Goal: Check status: Check status

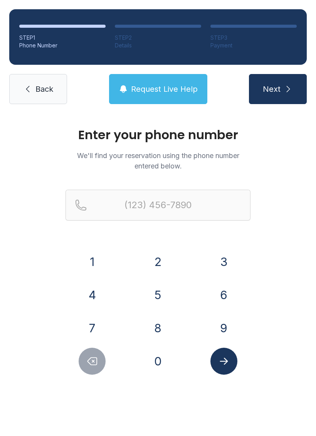
click at [231, 325] on button "9" at bounding box center [223, 327] width 27 height 27
click at [92, 267] on button "1" at bounding box center [92, 261] width 27 height 27
click at [157, 263] on button "2" at bounding box center [157, 261] width 27 height 27
click at [155, 262] on button "2" at bounding box center [157, 261] width 27 height 27
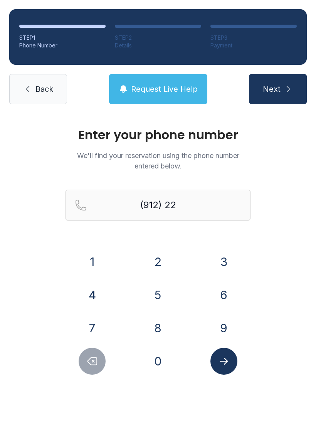
click at [100, 294] on button "4" at bounding box center [92, 294] width 27 height 27
click at [161, 299] on button "5" at bounding box center [157, 294] width 27 height 27
click at [223, 326] on button "9" at bounding box center [223, 327] width 27 height 27
click at [170, 358] on button "0" at bounding box center [157, 361] width 27 height 27
click at [163, 360] on button "0" at bounding box center [157, 361] width 27 height 27
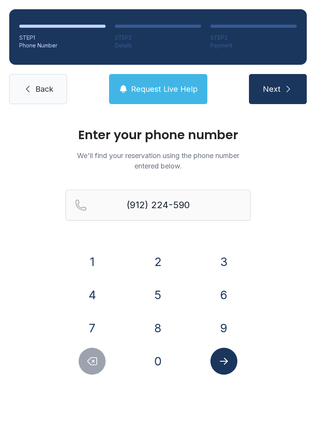
type input "[PHONE_NUMBER]"
click at [227, 373] on button "Submit lookup form" at bounding box center [223, 361] width 27 height 27
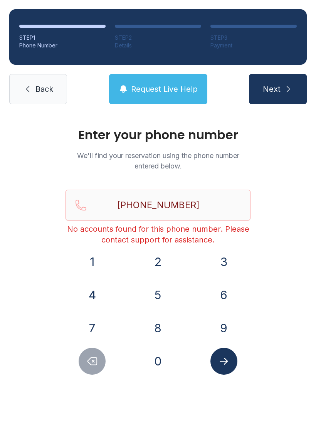
click at [224, 365] on icon "Submit lookup form" at bounding box center [224, 361] width 12 height 12
click at [40, 89] on span "Back" at bounding box center [44, 89] width 18 height 11
